Goal: Communication & Community: Answer question/provide support

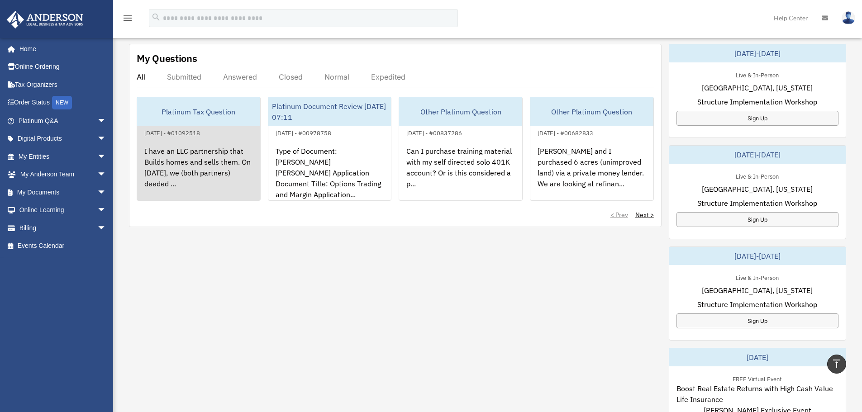
scroll to position [317, 0]
click at [201, 158] on div "I have an LLC partnership that Builds homes and sells them. On [DATE], we (both…" at bounding box center [198, 173] width 123 height 71
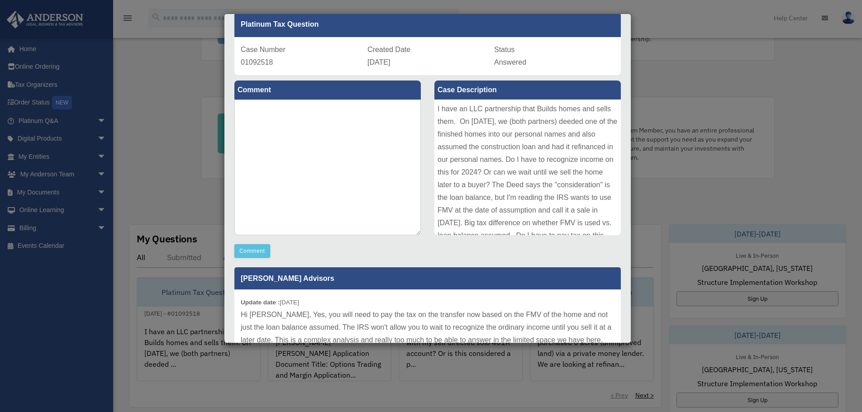
scroll to position [45, 0]
click at [436, 105] on div "I have an LLC partnership that Builds homes and sells them. On [DATE], we (both…" at bounding box center [528, 168] width 186 height 136
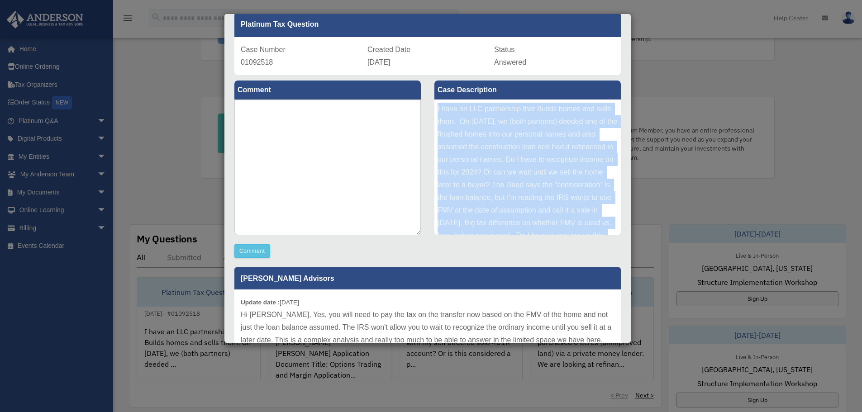
scroll to position [35, 0]
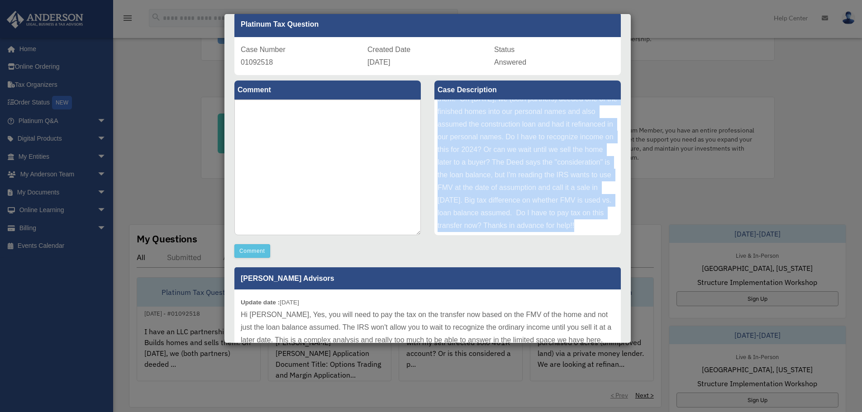
drag, startPoint x: 435, startPoint y: 110, endPoint x: 559, endPoint y: 223, distance: 168.9
click at [559, 223] on div "I have an LLC partnership that Builds homes and sells them. On [DATE], we (both…" at bounding box center [528, 168] width 186 height 136
copy div "I have an LLC partnership that Builds homes and sells them. On [DATE], we (both…"
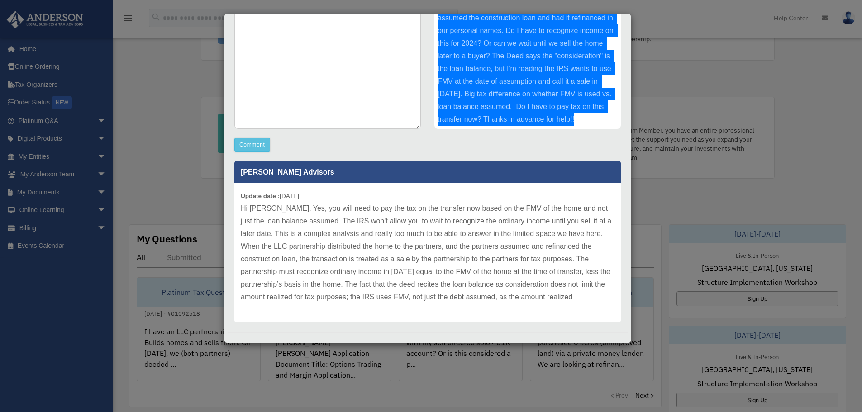
scroll to position [158, 0]
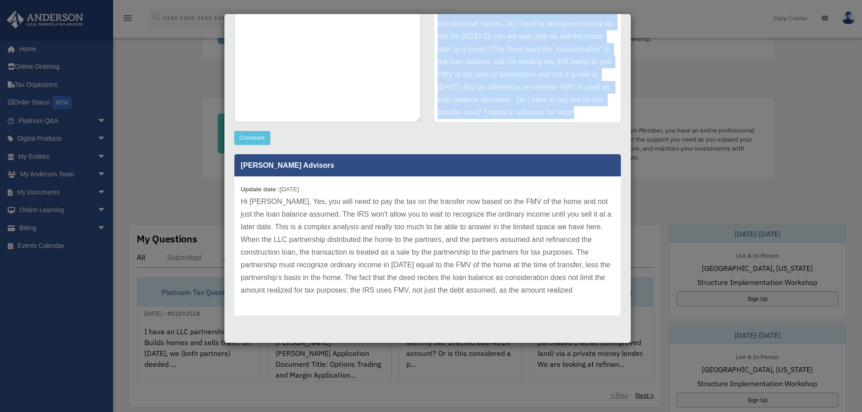
click at [282, 209] on p "Hi [PERSON_NAME], Yes, you will need to pay the tax on the transfer now based o…" at bounding box center [428, 246] width 374 height 101
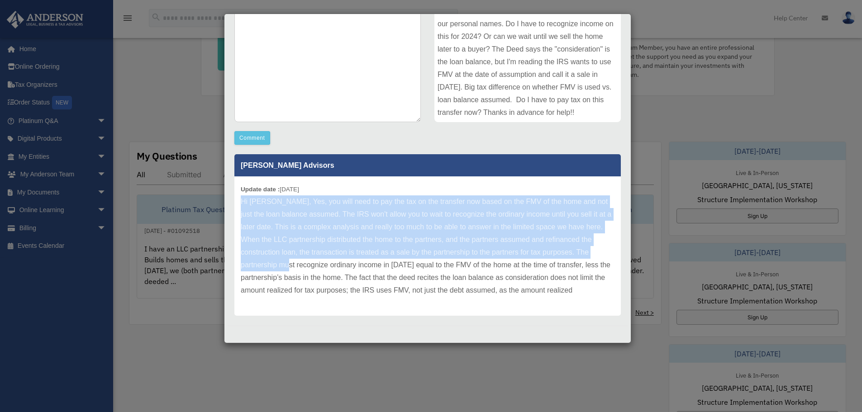
scroll to position [226, 0]
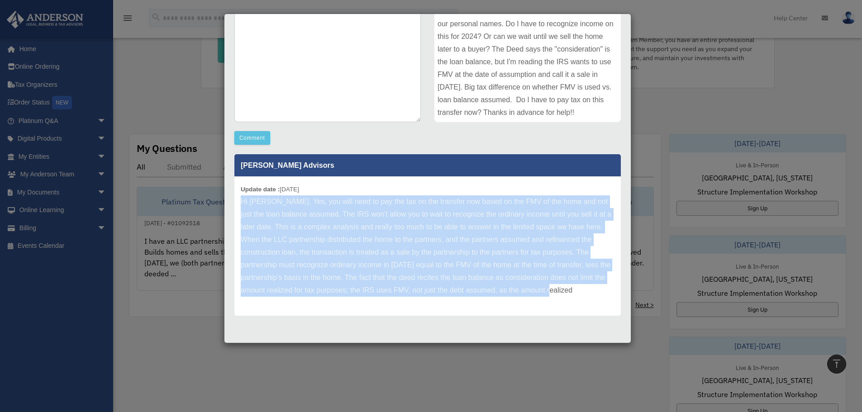
drag, startPoint x: 241, startPoint y: 201, endPoint x: 604, endPoint y: 305, distance: 377.7
click at [604, 305] on div "Update date : [DATE] Hi [PERSON_NAME], Yes, you will need to pay the tax on the…" at bounding box center [427, 246] width 387 height 139
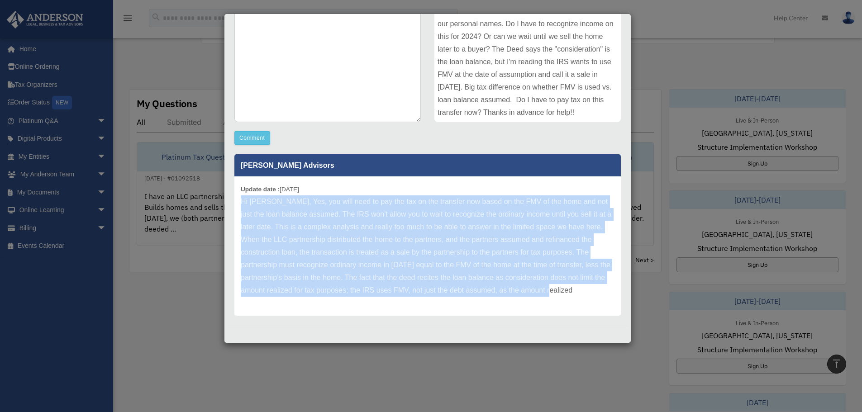
scroll to position [272, 0]
copy p "Hi [PERSON_NAME], Yes, you will need to pay the tax on the transfer now based o…"
click at [461, 225] on p "Hi [PERSON_NAME], Yes, you will need to pay the tax on the transfer now based o…" at bounding box center [428, 246] width 374 height 101
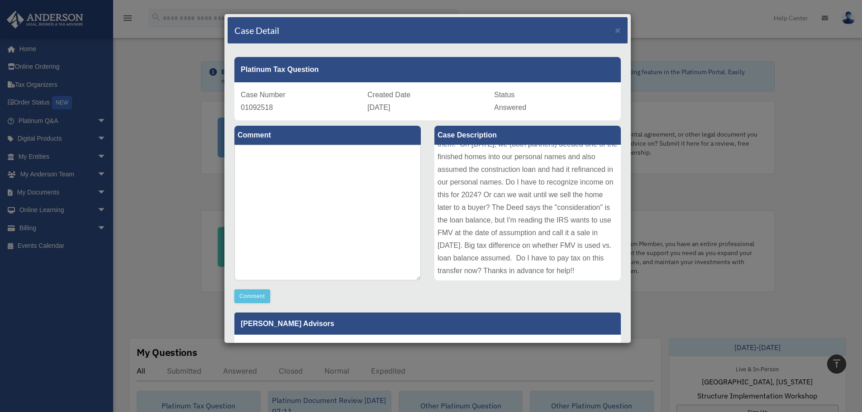
scroll to position [0, 0]
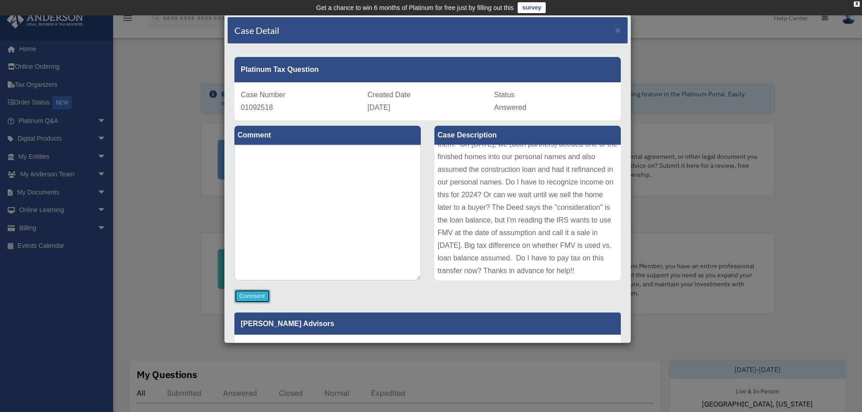
click at [247, 296] on button "Comment" at bounding box center [252, 297] width 36 height 14
click at [266, 157] on textarea at bounding box center [327, 213] width 186 height 136
type textarea "**********"
click at [256, 304] on div "**********" at bounding box center [428, 298] width 400 height 357
click at [260, 296] on button "Comment" at bounding box center [252, 297] width 36 height 14
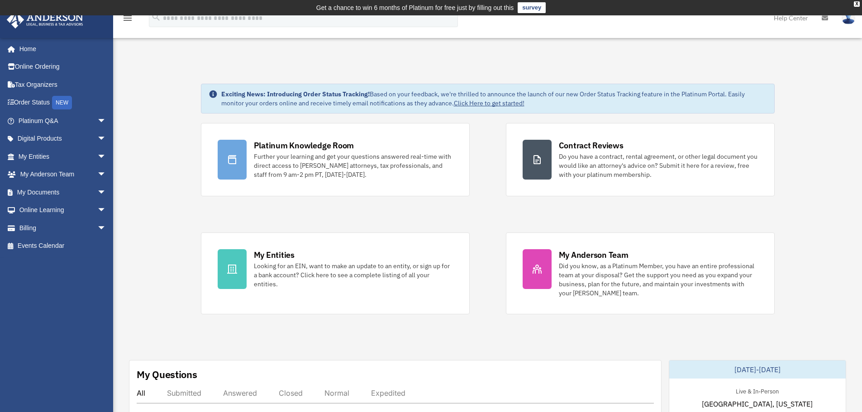
click at [847, 22] on img at bounding box center [849, 17] width 14 height 13
click at [670, 82] on link "Logout" at bounding box center [713, 79] width 91 height 19
